Goal: Task Accomplishment & Management: Complete application form

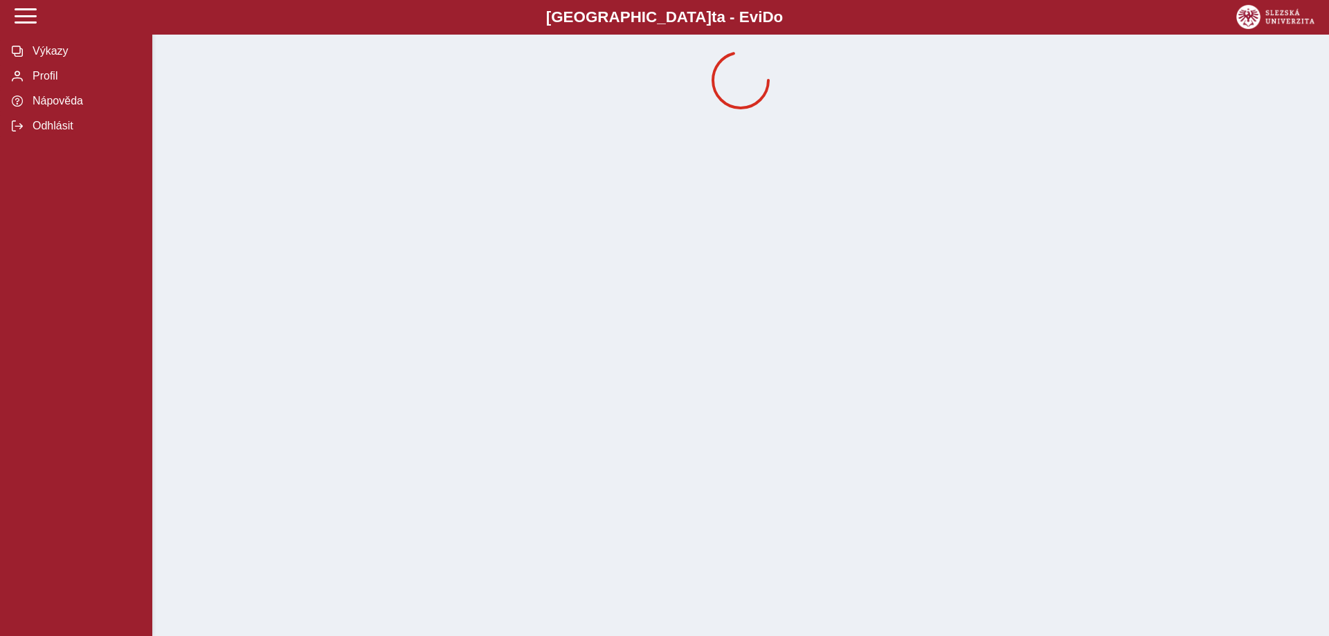
drag, startPoint x: 56, startPoint y: 48, endPoint x: 1056, endPoint y: 278, distance: 1026.2
click at [56, 48] on span "Výkazy" at bounding box center [84, 51] width 112 height 12
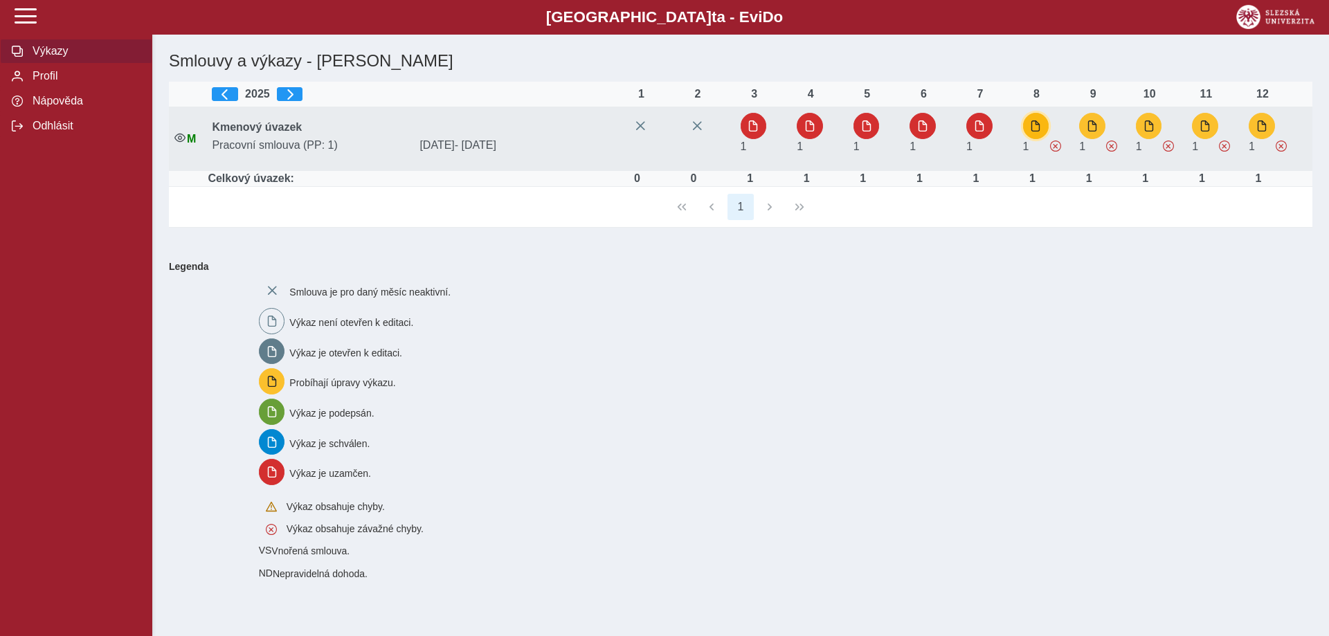
click at [1041, 130] on span "button" at bounding box center [1035, 125] width 11 height 11
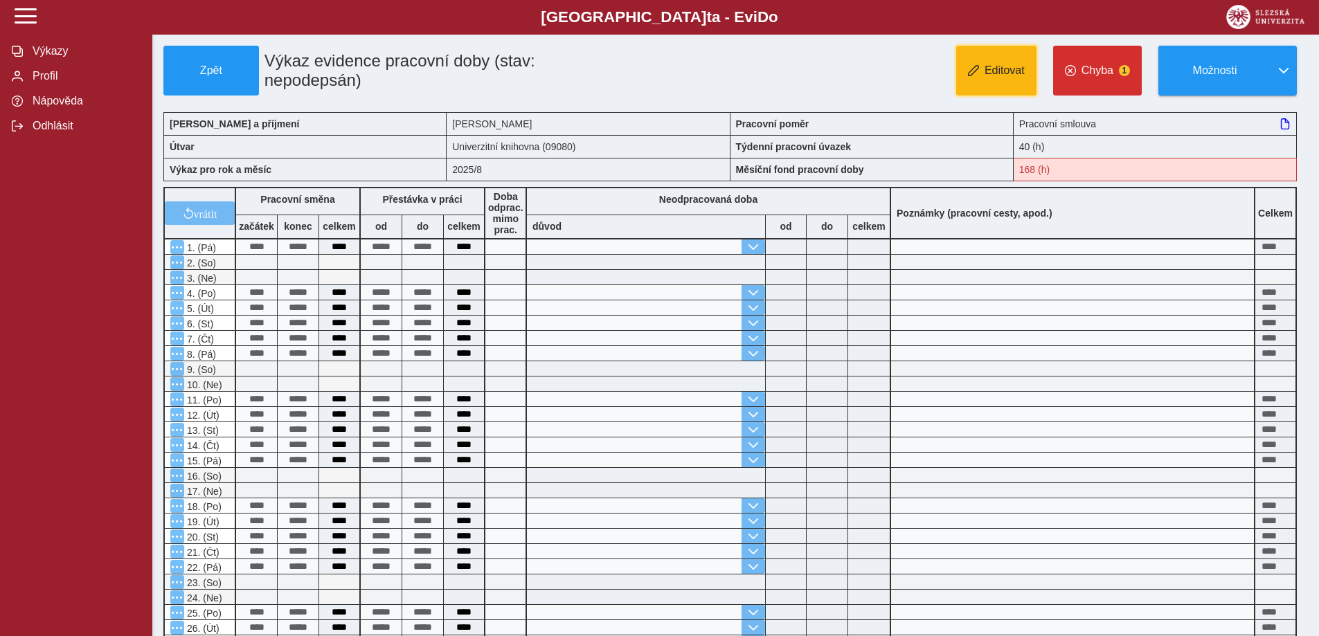
click at [999, 81] on button "Editovat" at bounding box center [996, 71] width 80 height 50
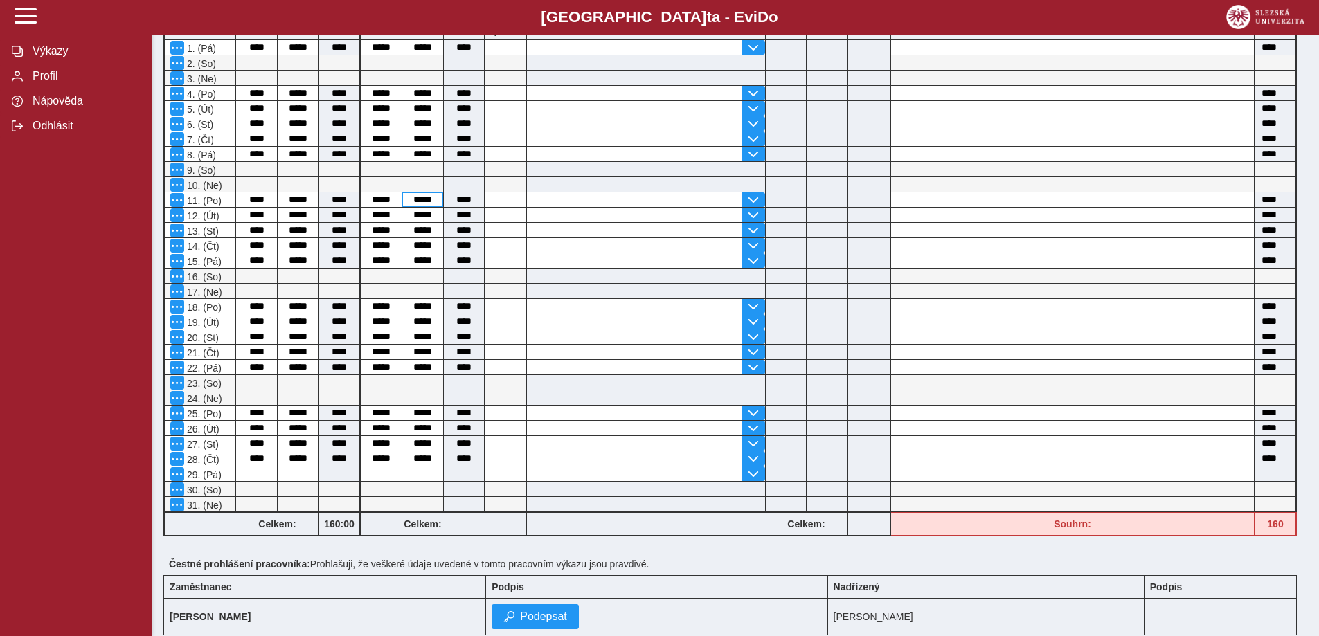
scroll to position [208, 0]
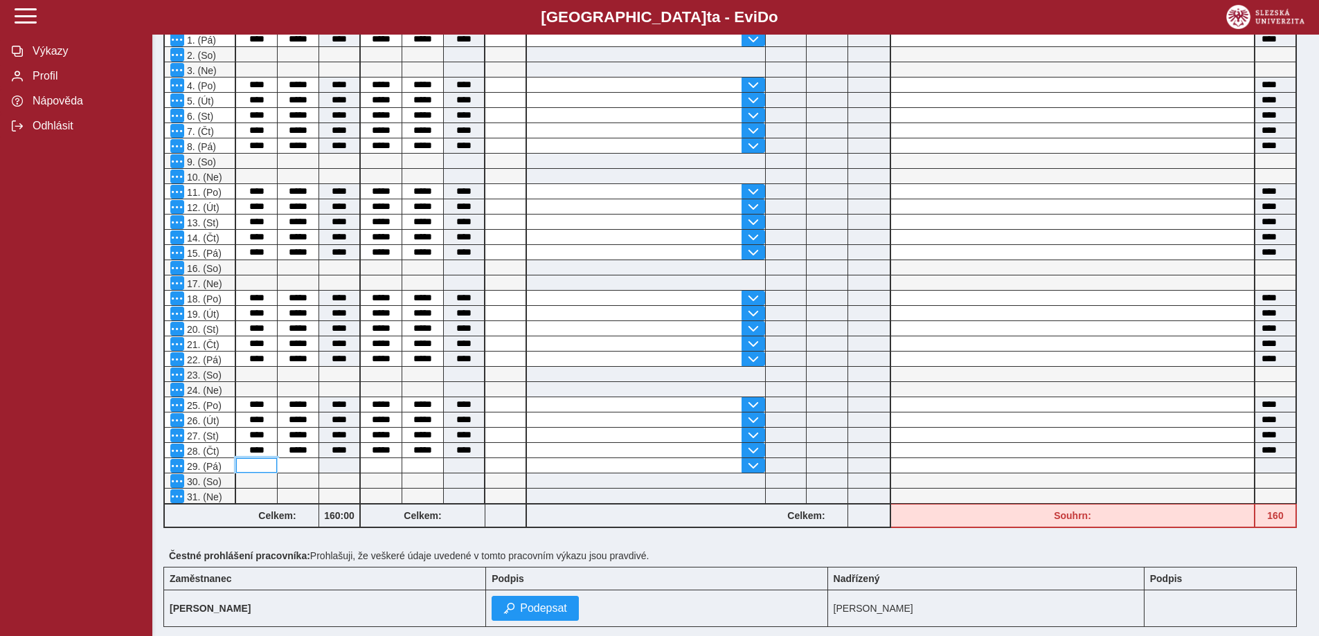
click at [255, 467] on input at bounding box center [256, 465] width 41 height 15
type input "****"
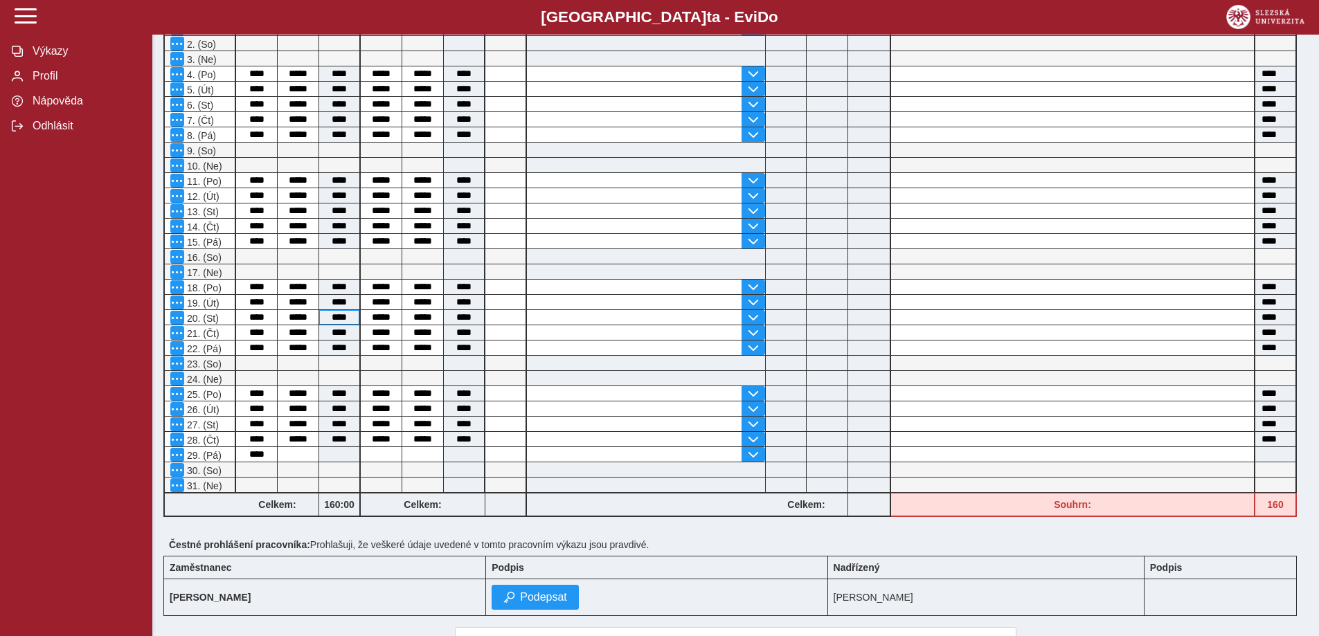
scroll to position [299, 0]
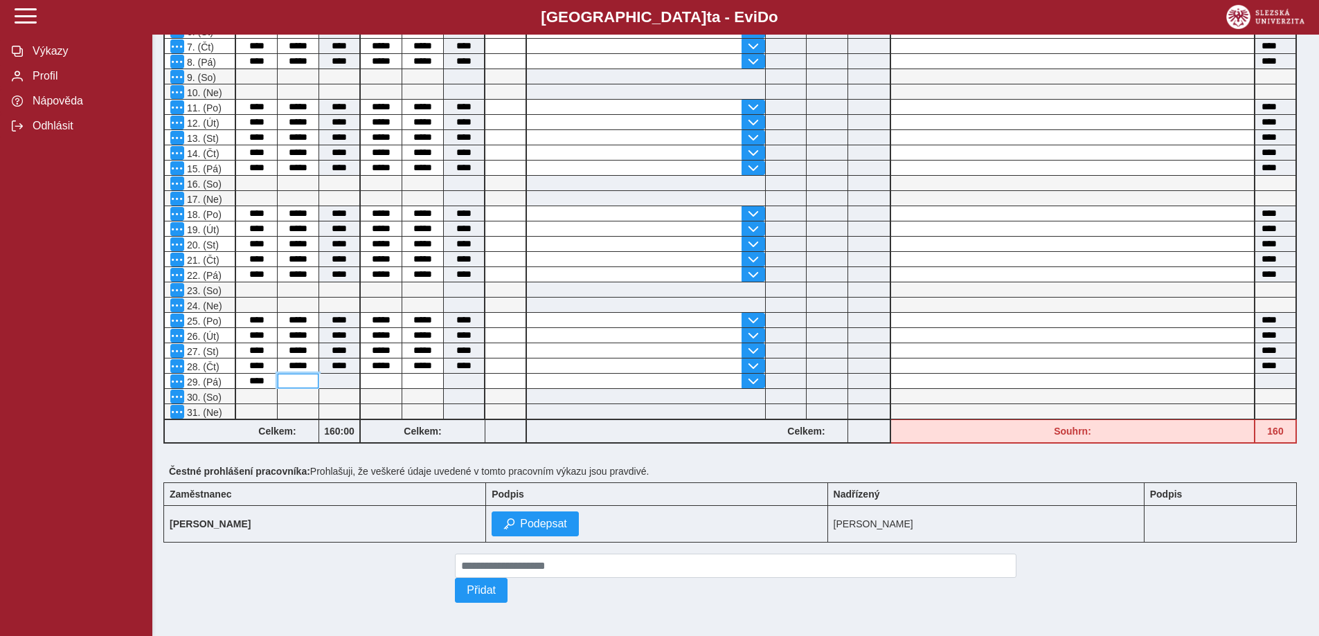
click at [292, 376] on input at bounding box center [298, 381] width 41 height 15
type input "*****"
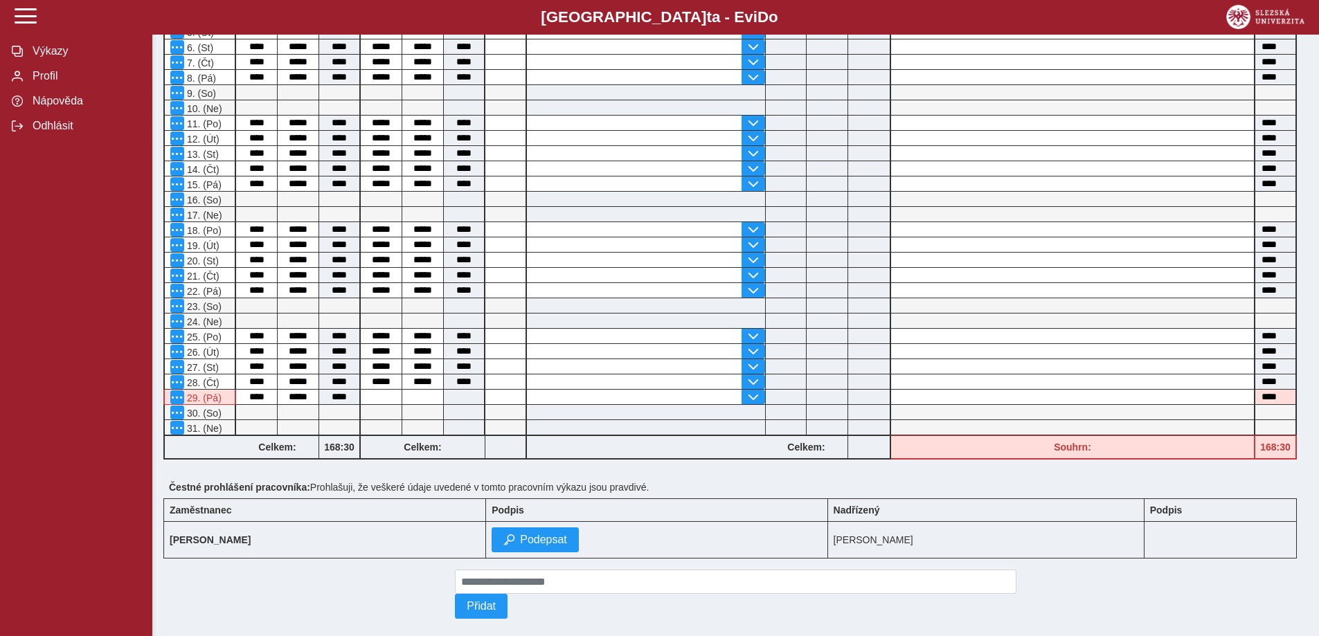
scroll to position [277, 0]
click at [392, 400] on input at bounding box center [381, 396] width 41 height 15
type input "*****"
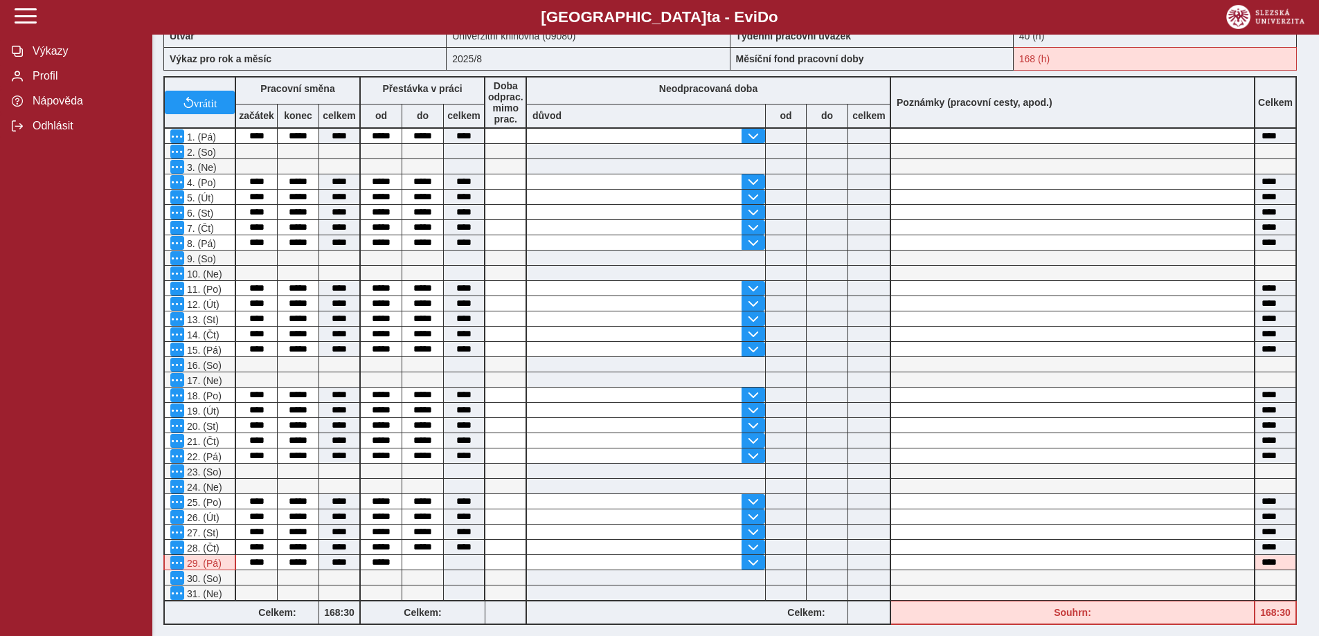
scroll to position [299, 0]
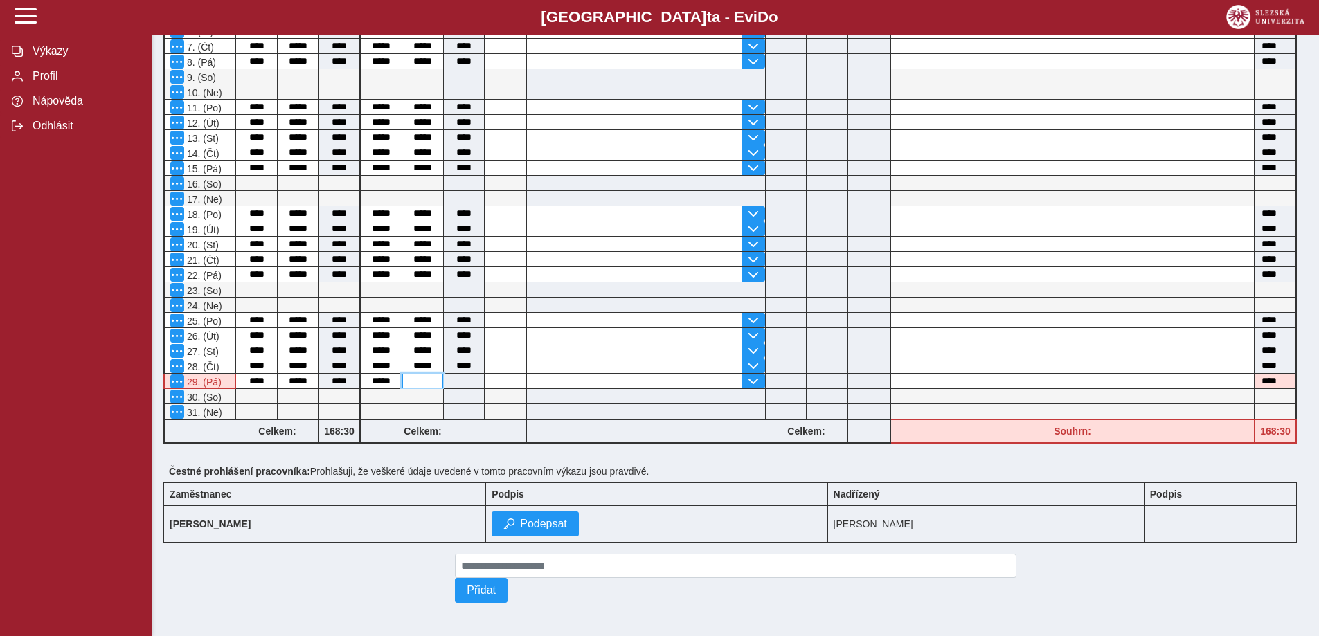
click at [423, 374] on input at bounding box center [422, 381] width 41 height 15
type input "*****"
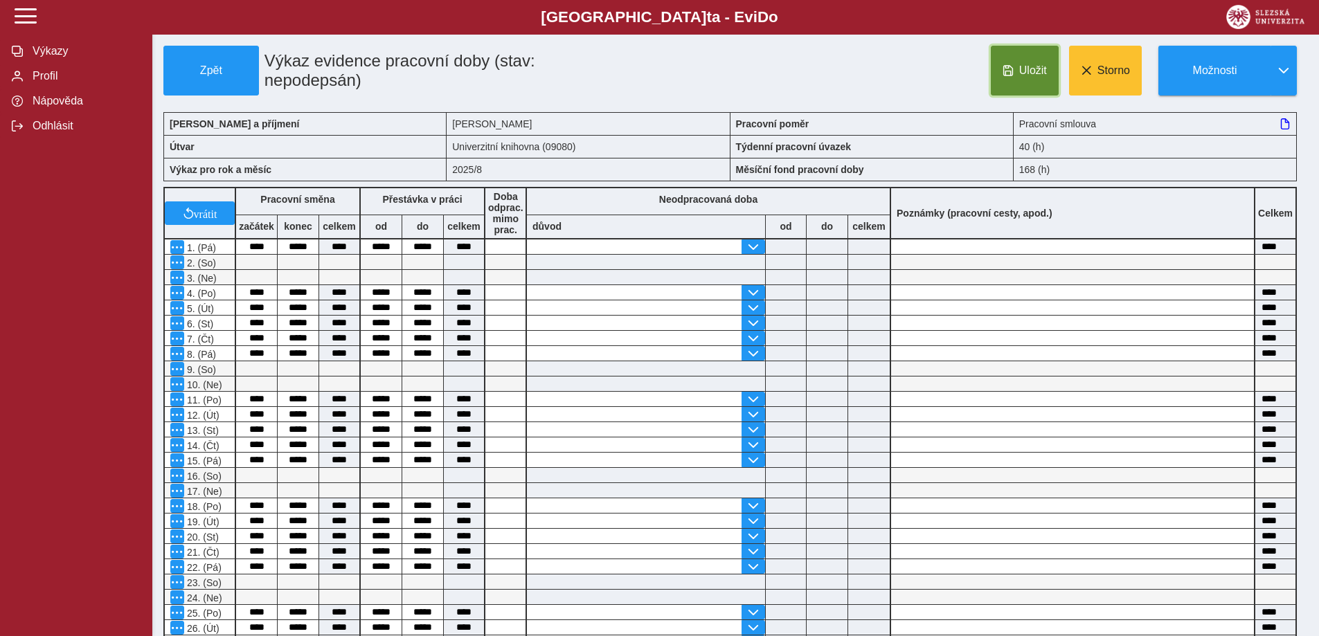
click at [1025, 73] on span "Uložit" at bounding box center [1033, 70] width 28 height 12
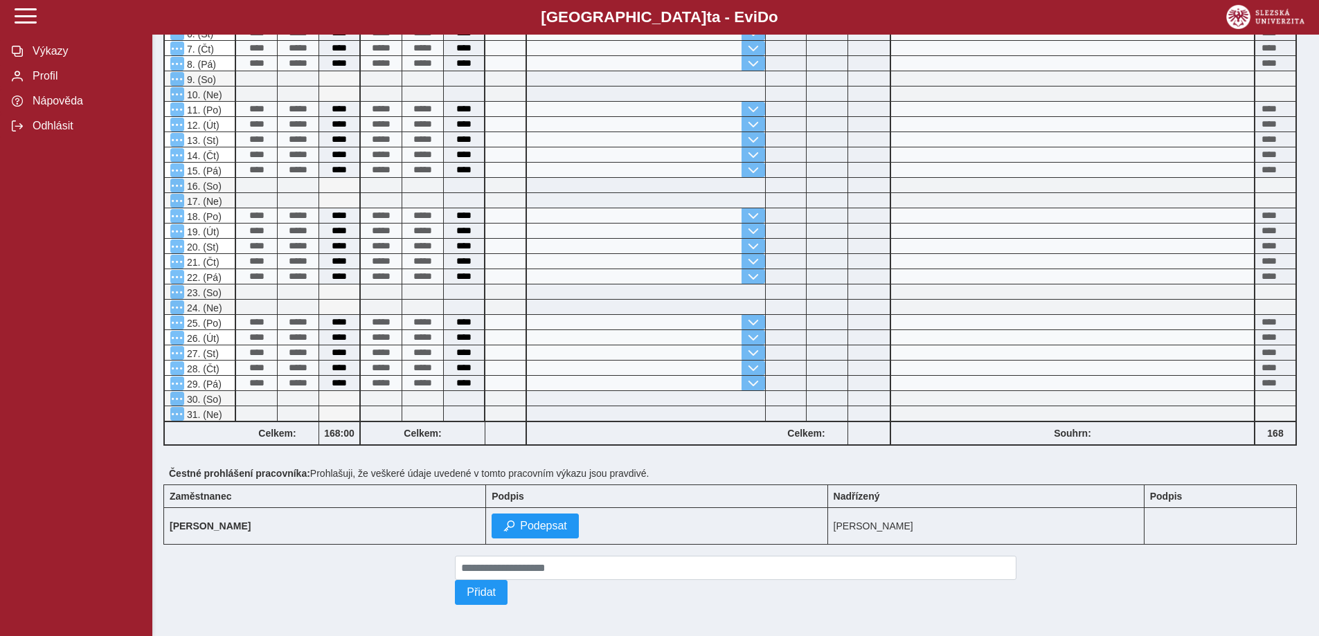
scroll to position [299, 0]
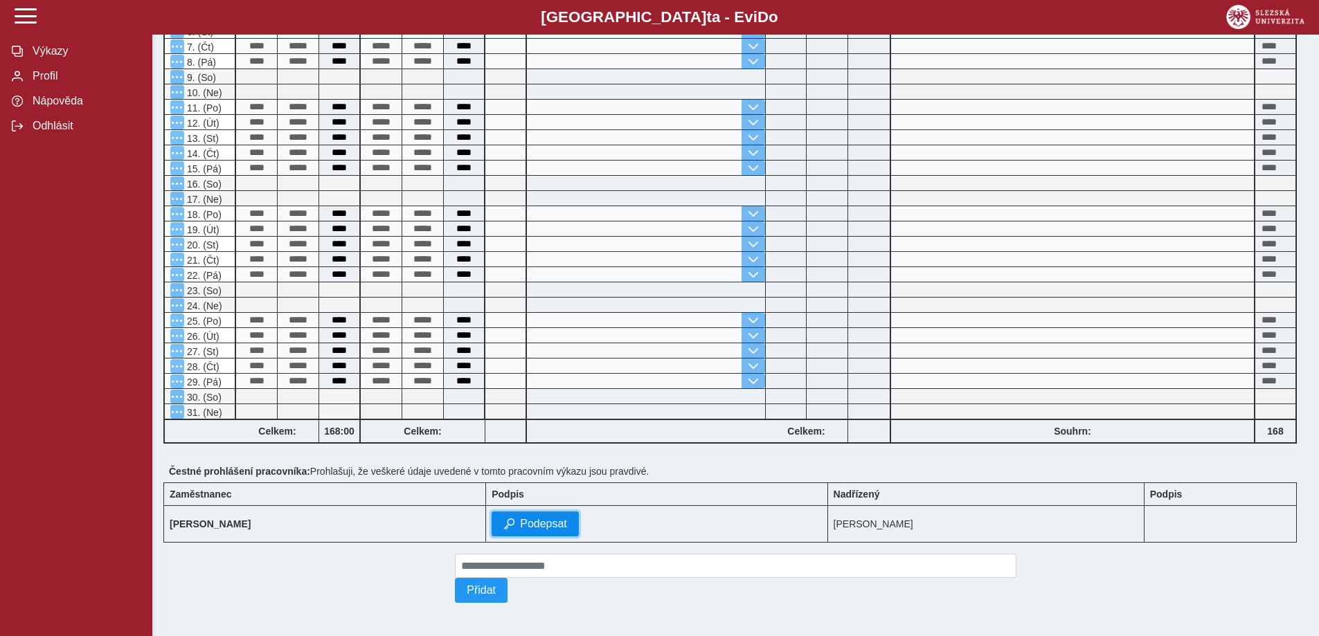
click at [567, 523] on span "Podepsat" at bounding box center [543, 524] width 47 height 12
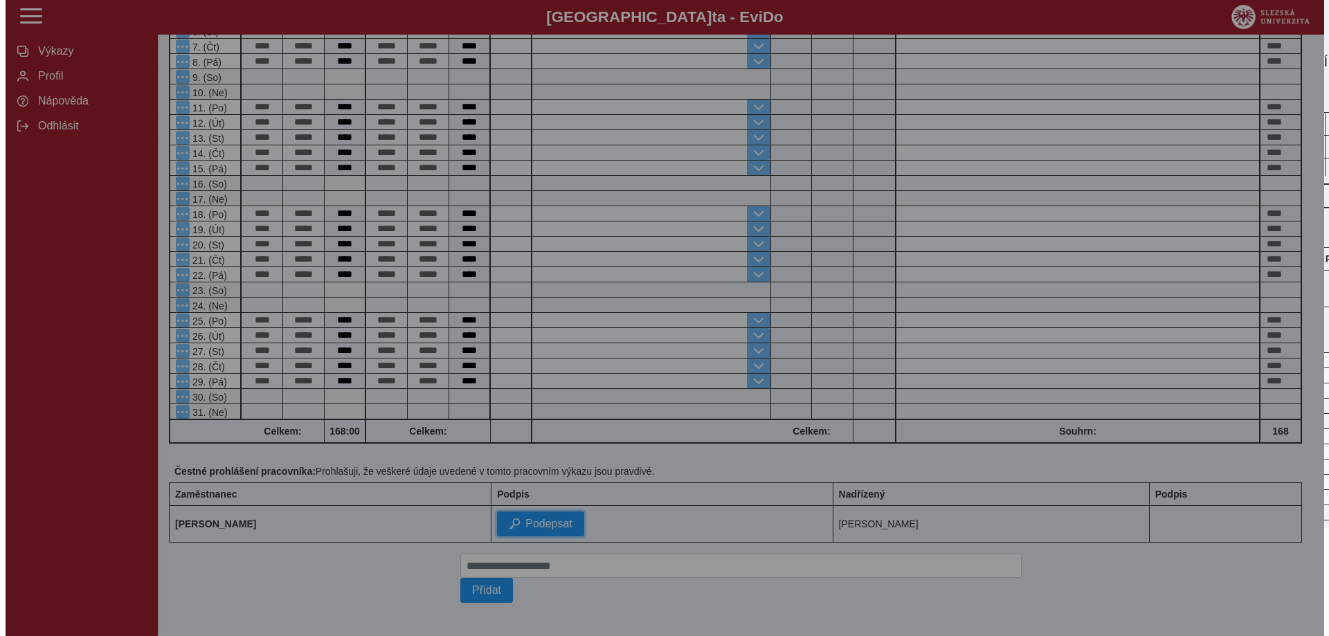
scroll to position [280, 0]
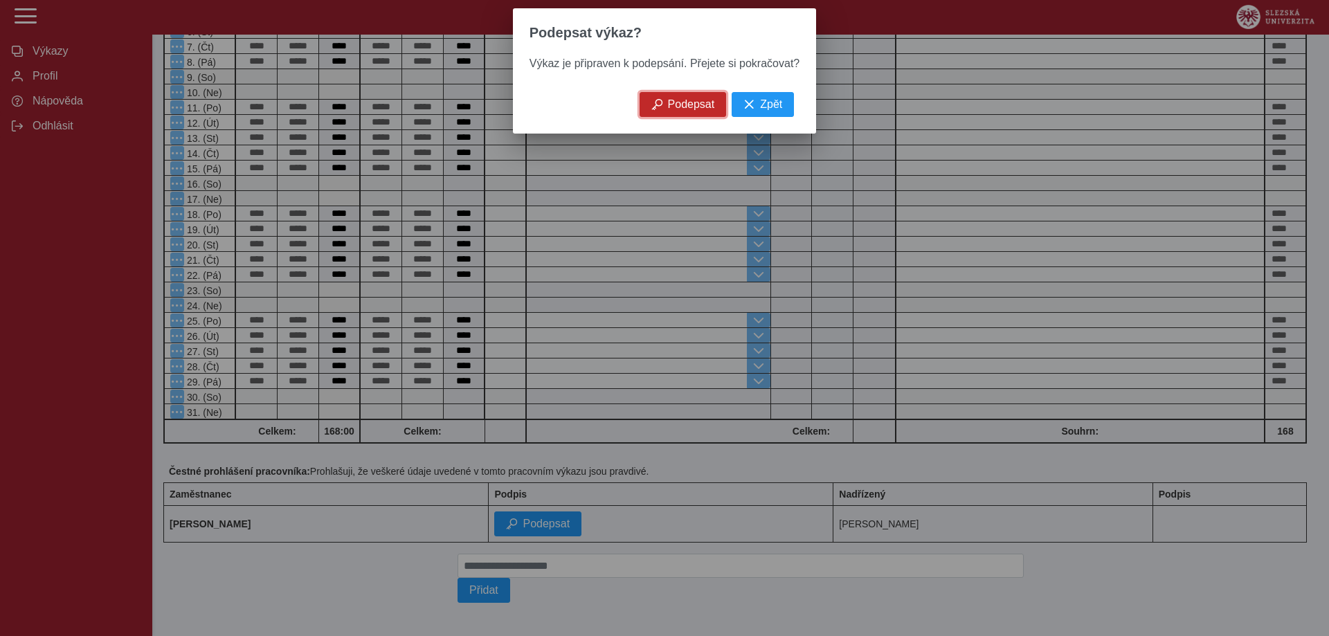
click at [691, 111] on span "Podepsat" at bounding box center [691, 104] width 47 height 12
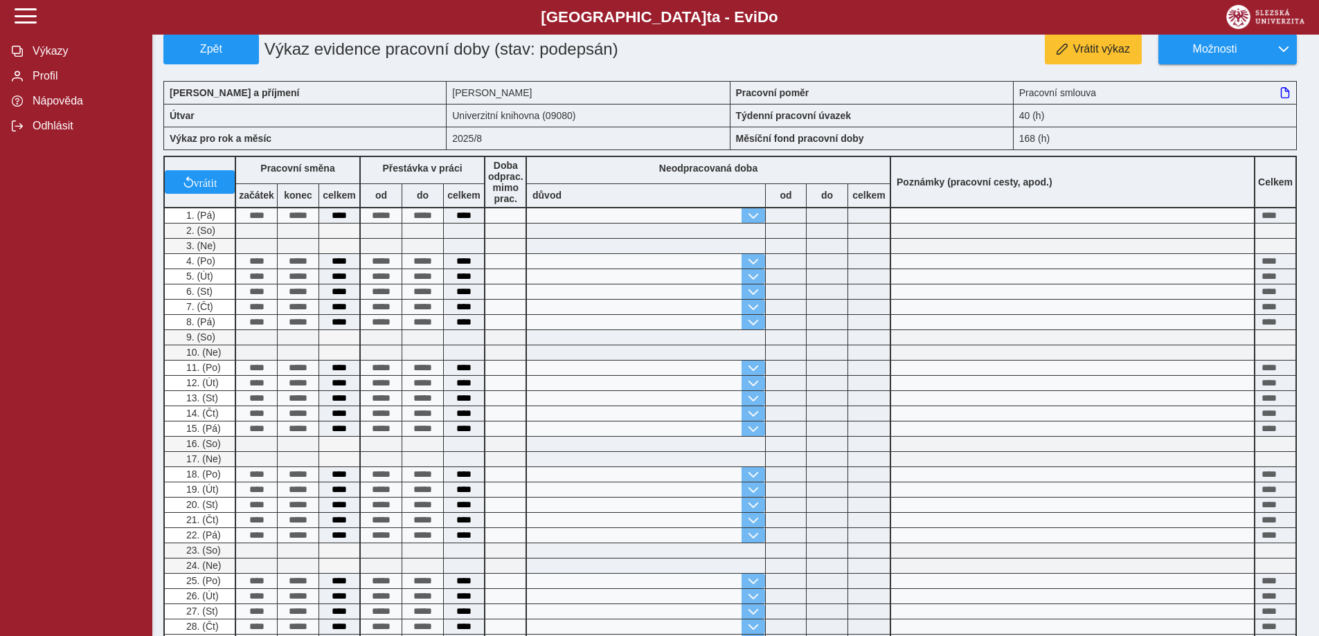
scroll to position [0, 0]
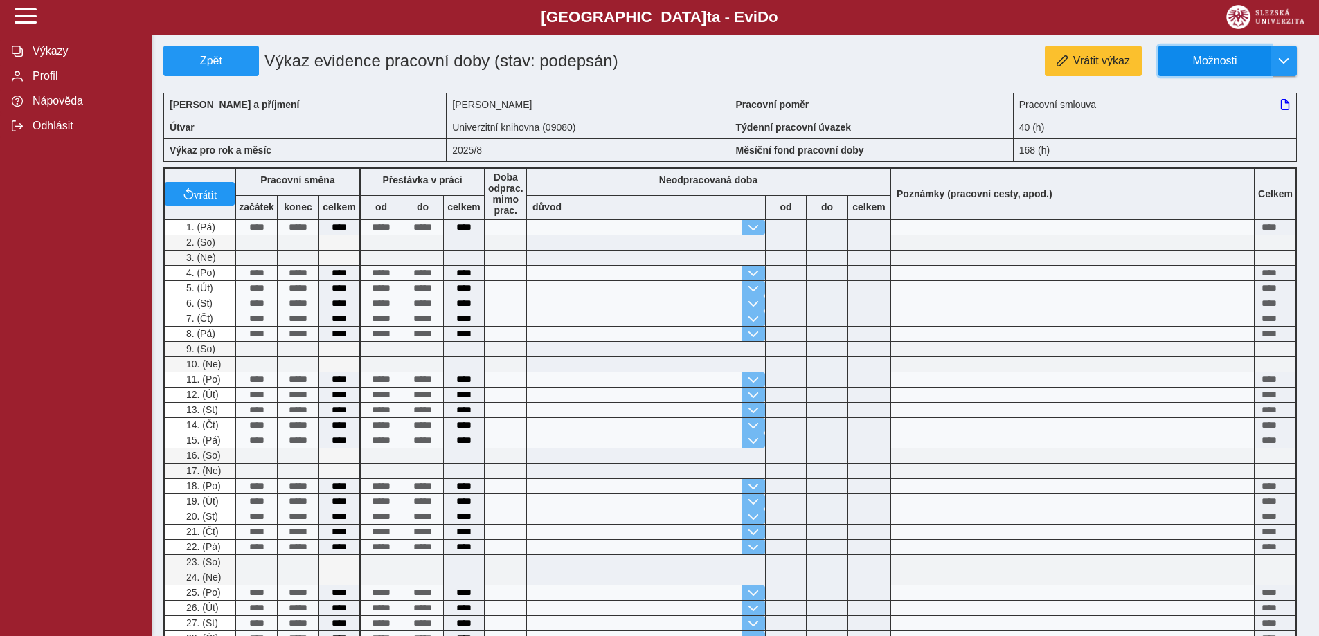
click at [1234, 66] on span "Možnosti" at bounding box center [1214, 61] width 89 height 12
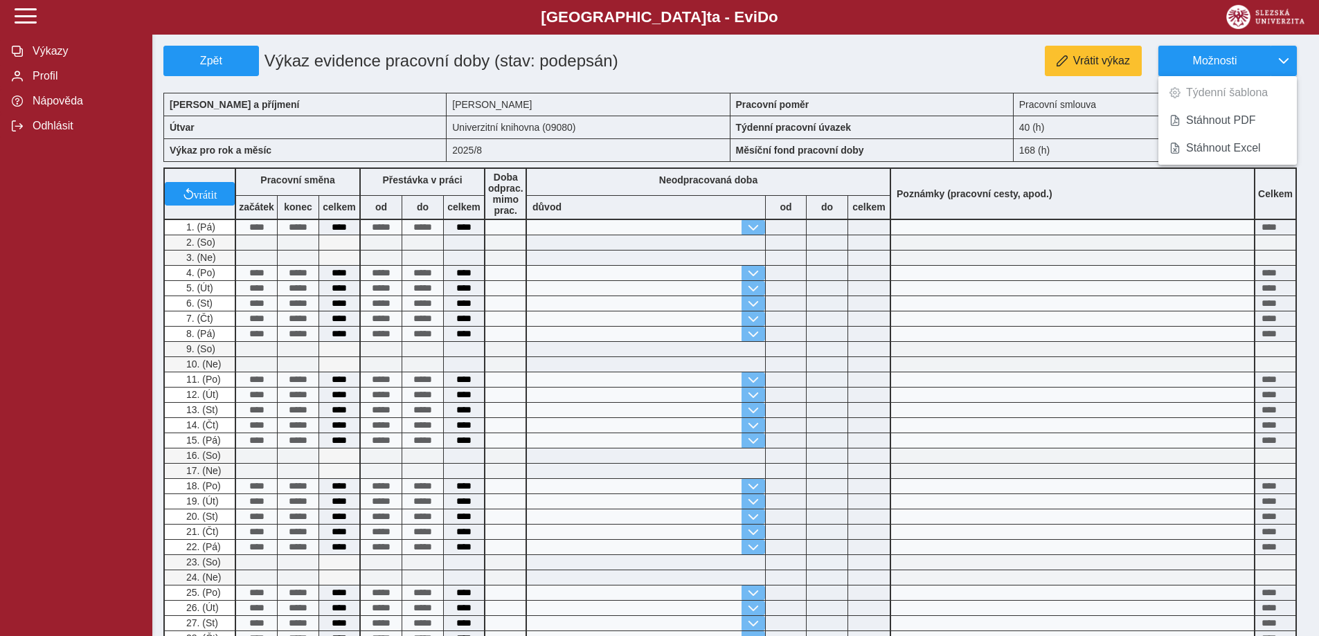
click at [952, 69] on div "Vrátit výkaz Možnosti Týdenní šablona Stáhnout PDF Stáhnout Excel" at bounding box center [973, 61] width 667 height 30
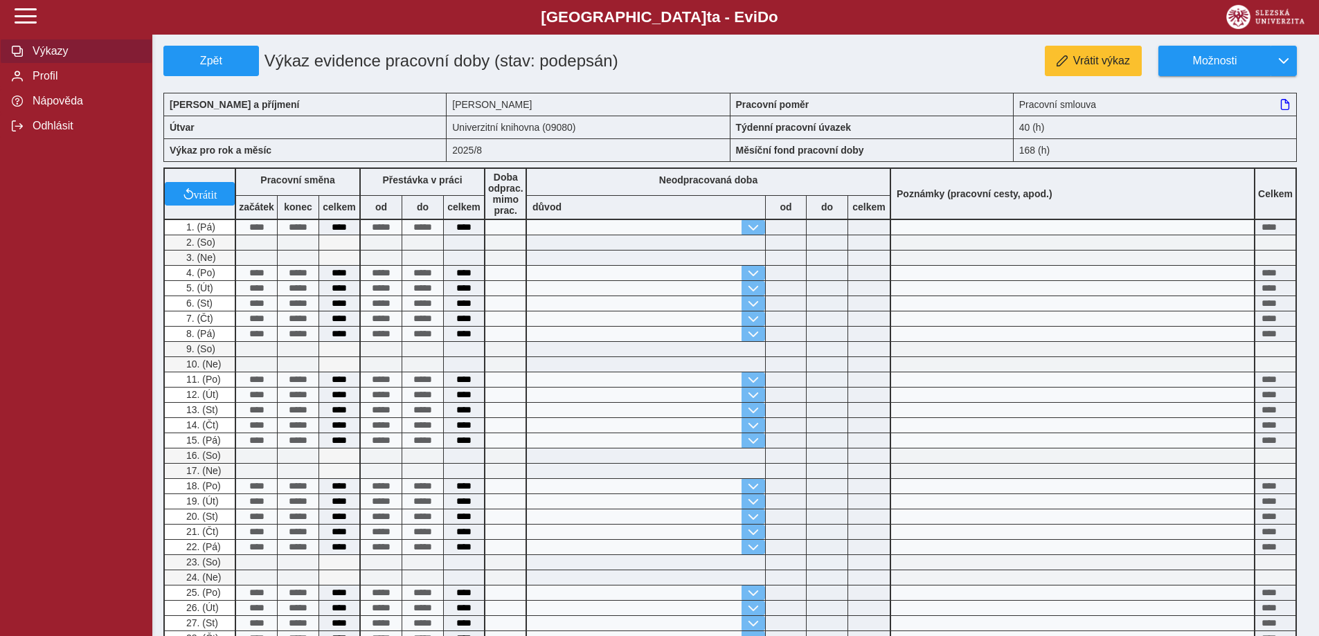
click at [35, 57] on span "Výkazy" at bounding box center [84, 51] width 112 height 12
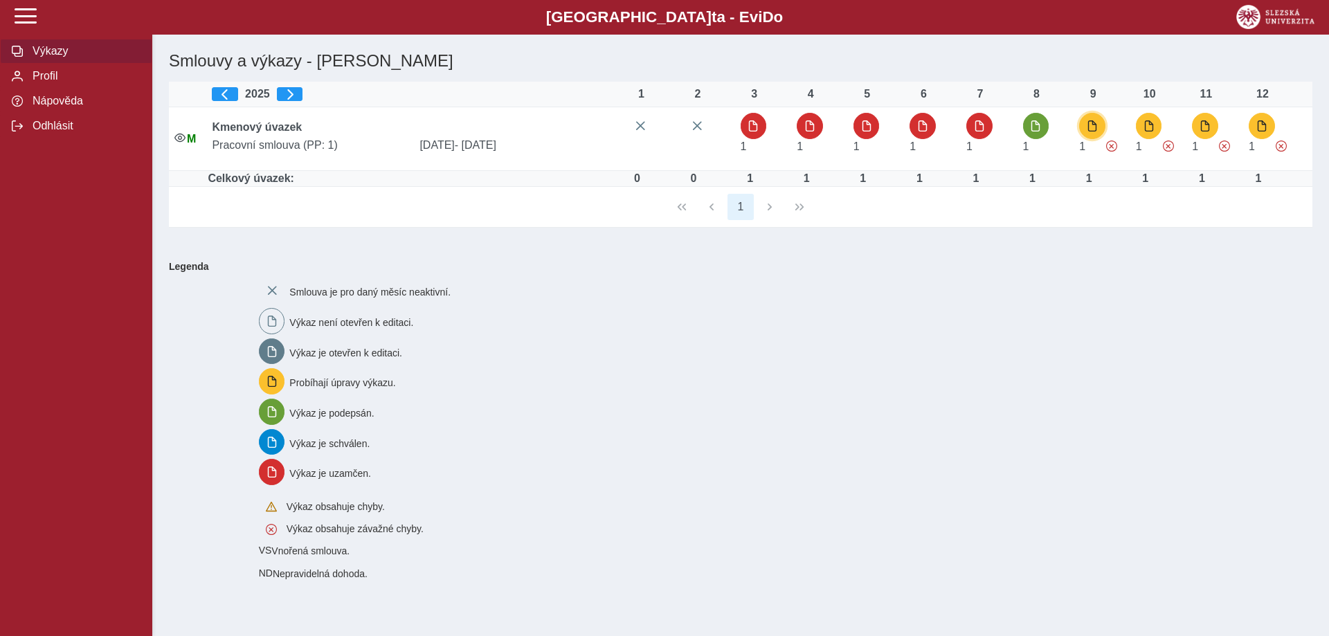
drag, startPoint x: 1088, startPoint y: 120, endPoint x: 1084, endPoint y: 137, distance: 17.8
click at [1089, 120] on button "button" at bounding box center [1092, 126] width 26 height 26
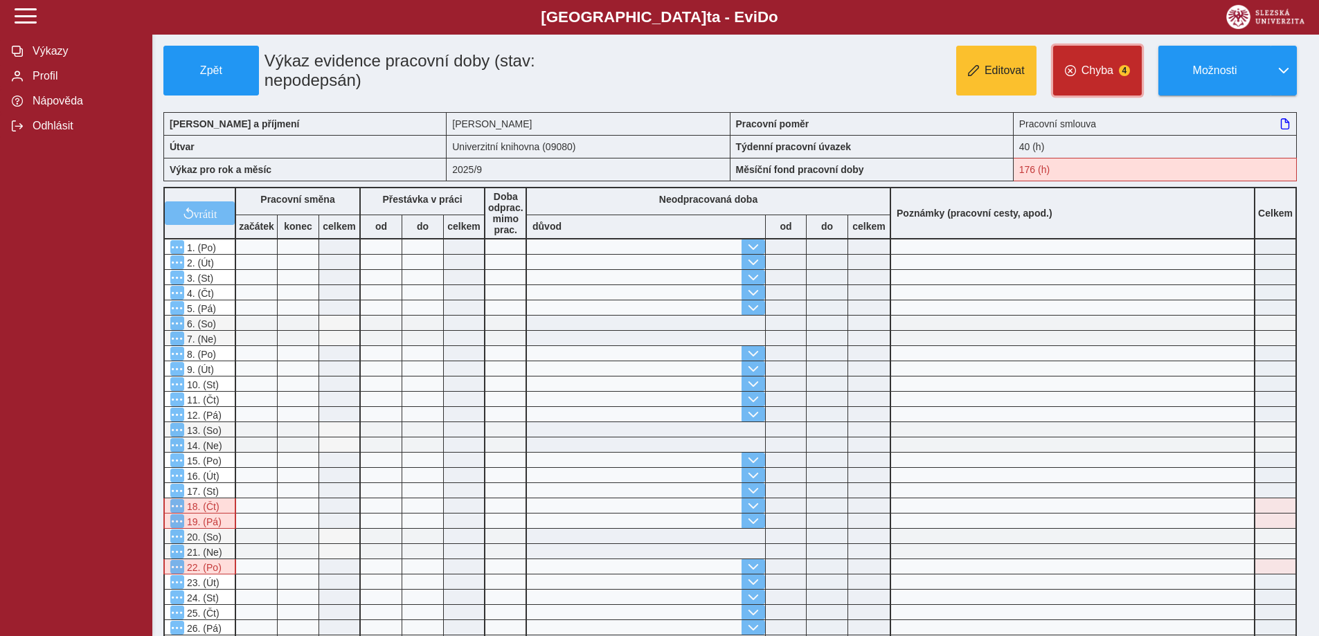
click at [1095, 78] on button "Chyba 4" at bounding box center [1097, 71] width 89 height 50
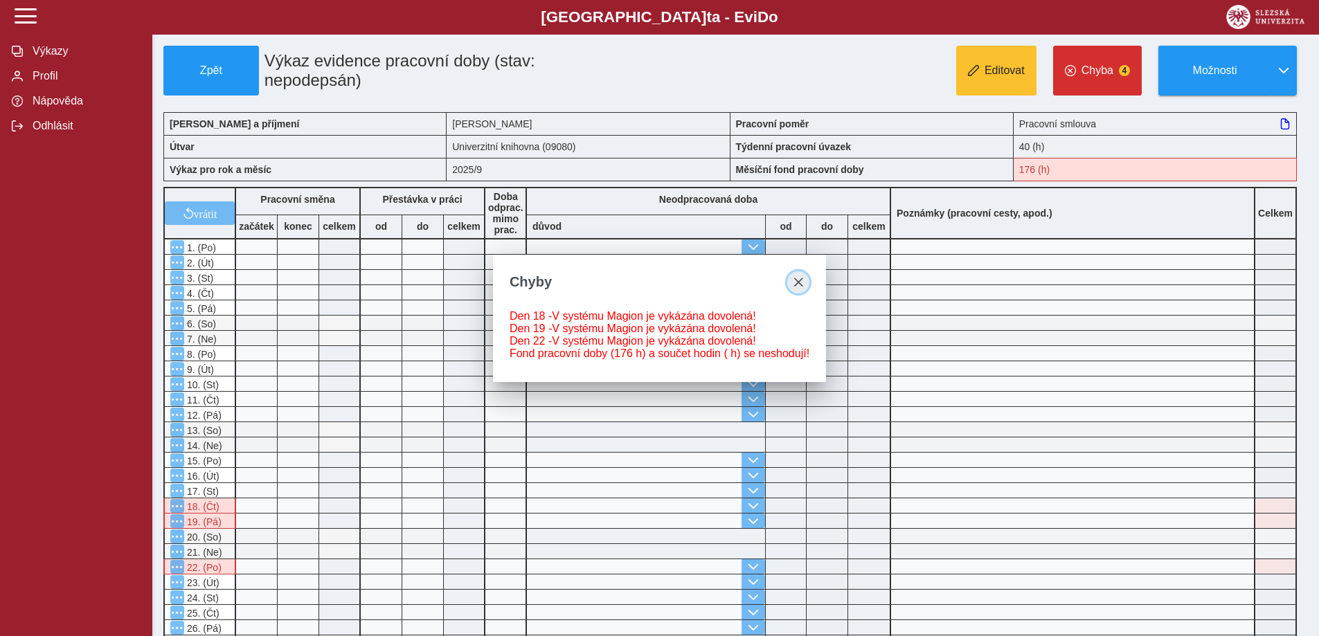
click at [798, 280] on span "close" at bounding box center [798, 282] width 11 height 11
